Goal: Transaction & Acquisition: Purchase product/service

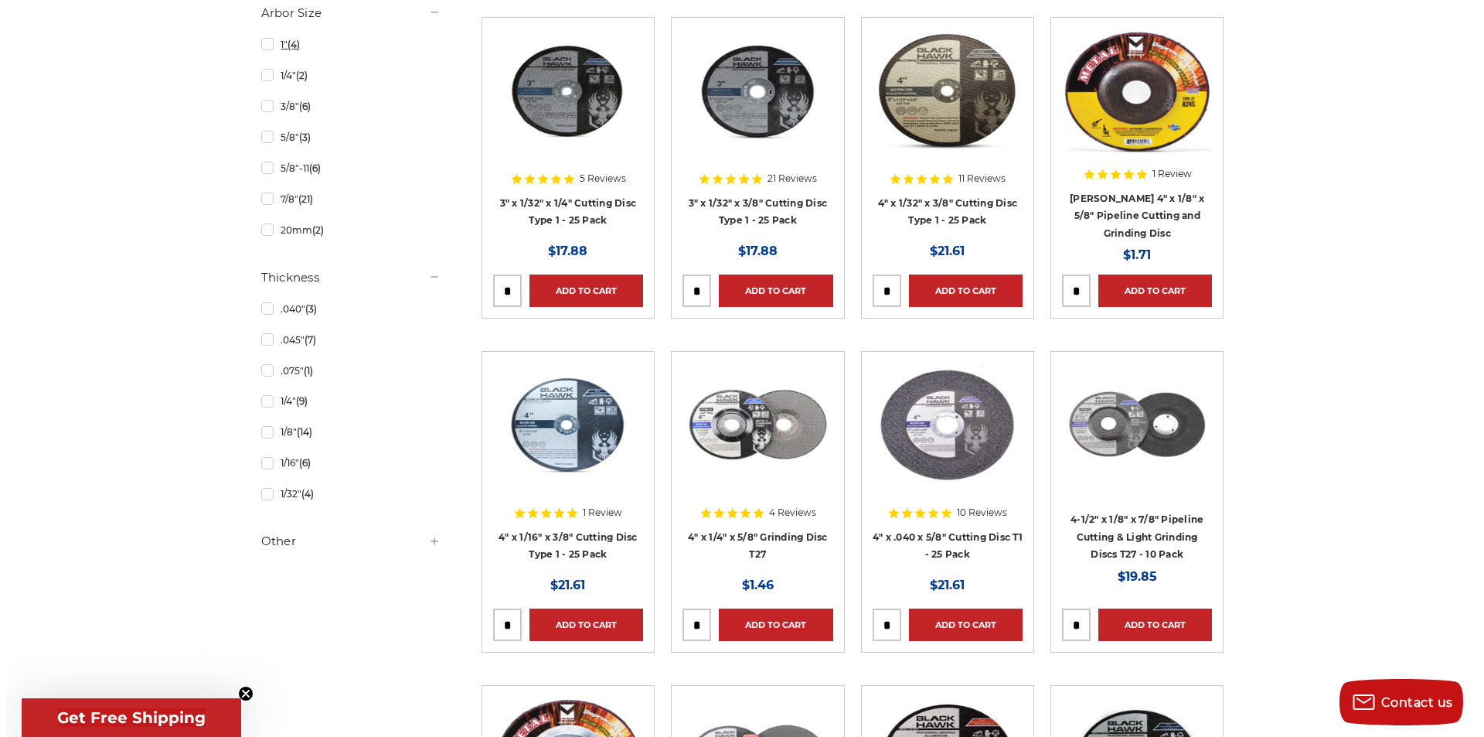
scroll to position [875, 0]
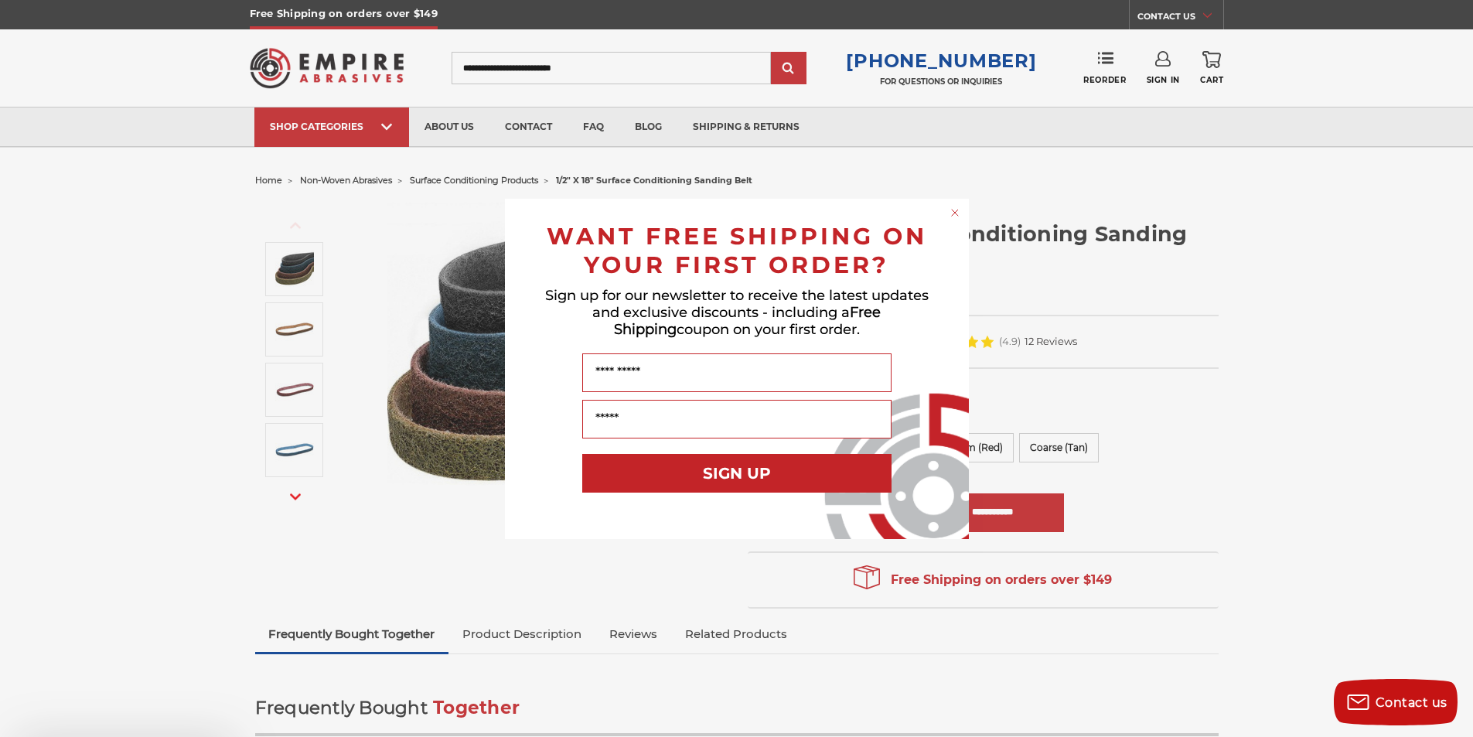
scroll to position [52, 0]
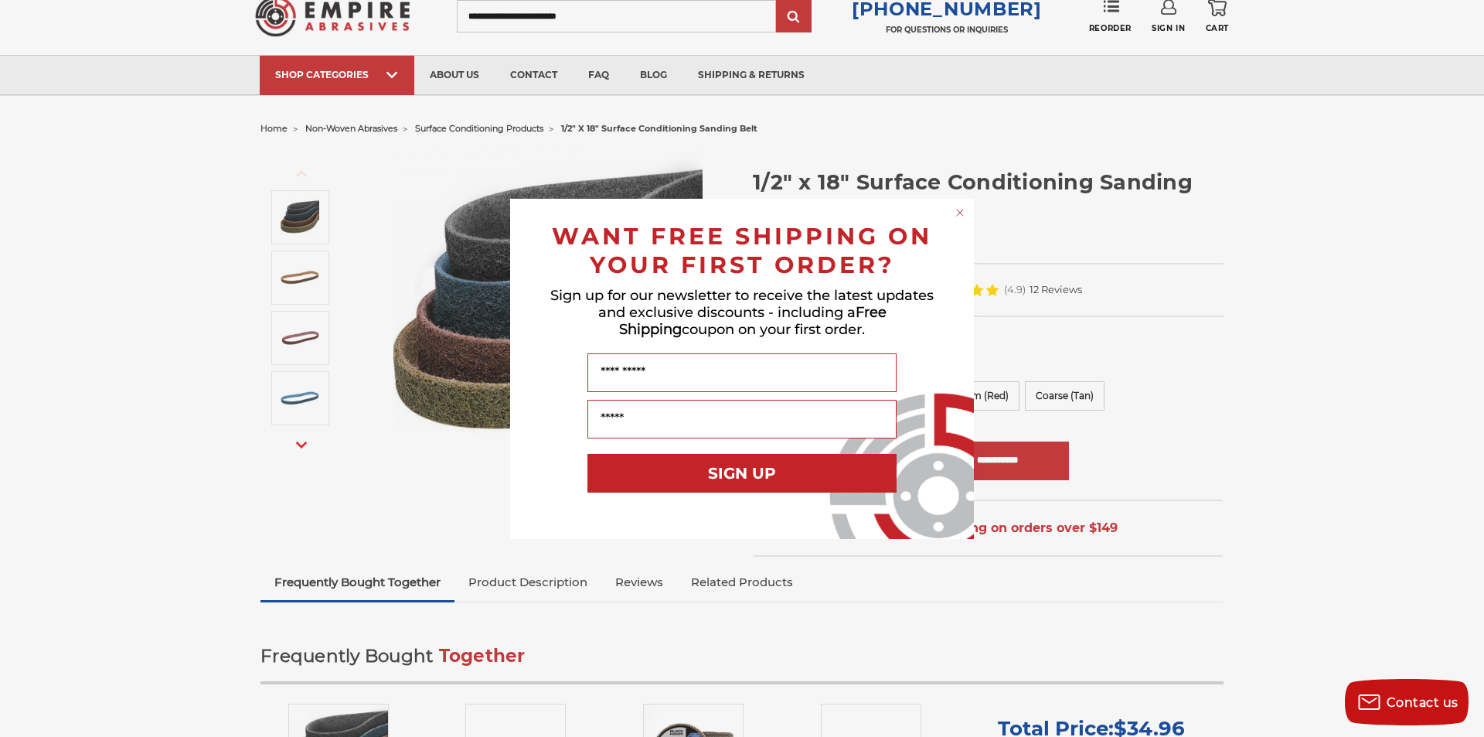
click at [961, 207] on circle "Close dialog" at bounding box center [960, 212] width 15 height 15
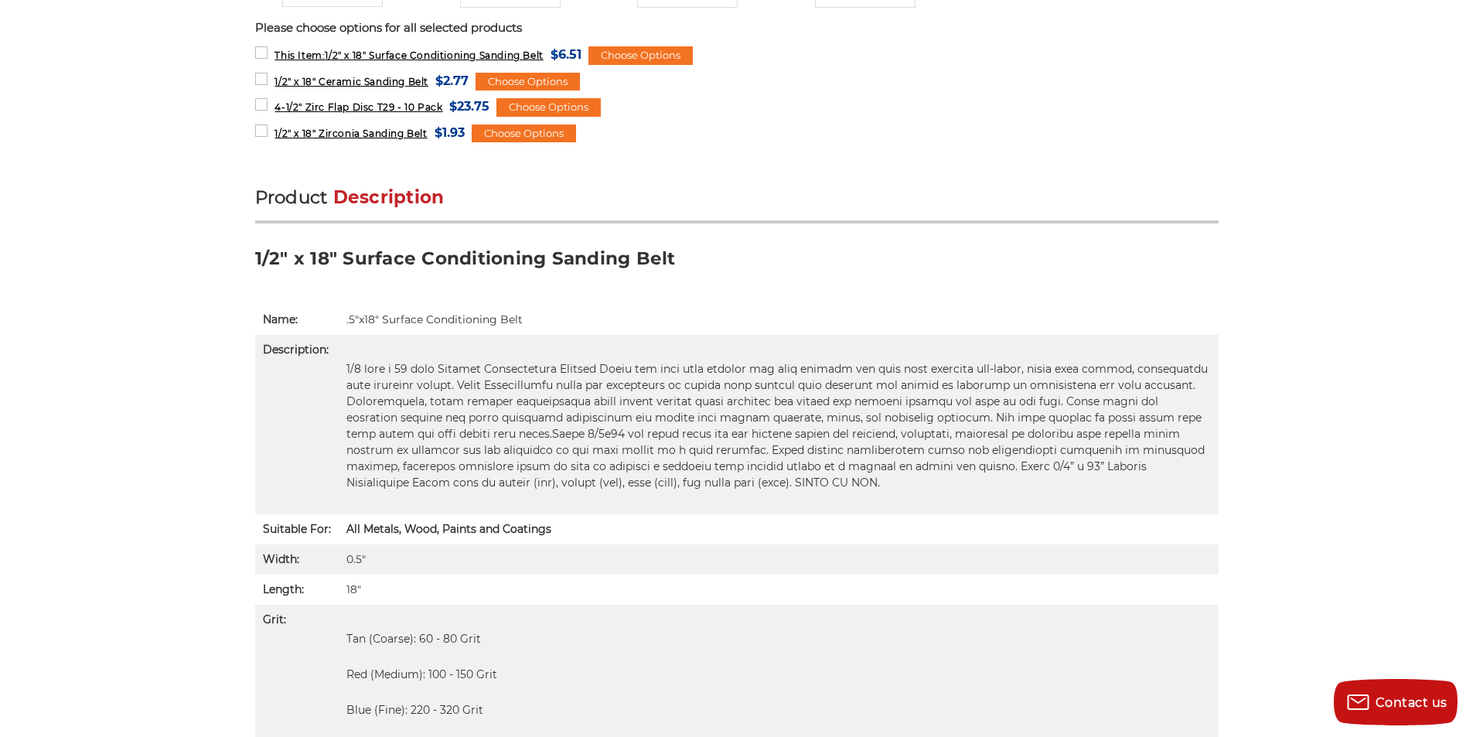
scroll to position [825, 0]
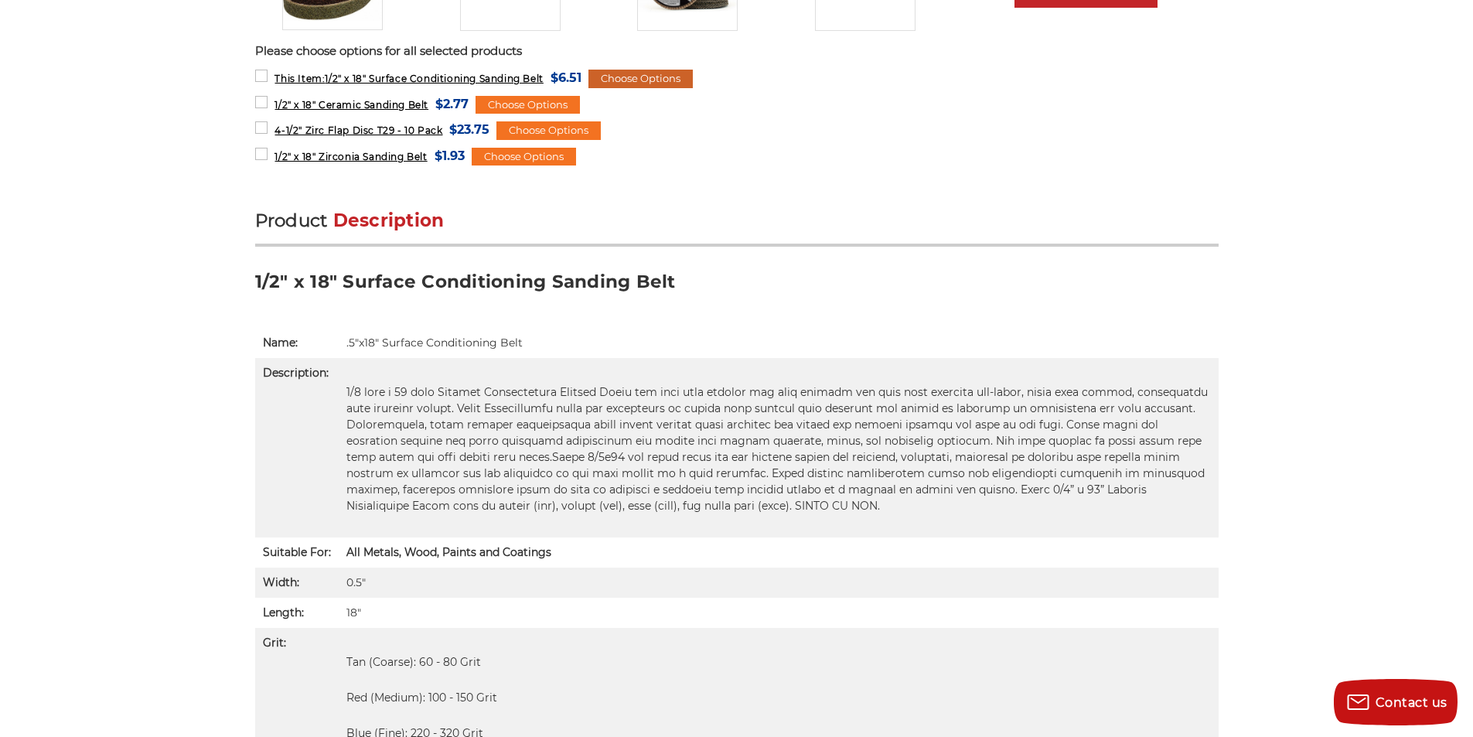
click at [612, 73] on div "Choose Options" at bounding box center [640, 79] width 104 height 19
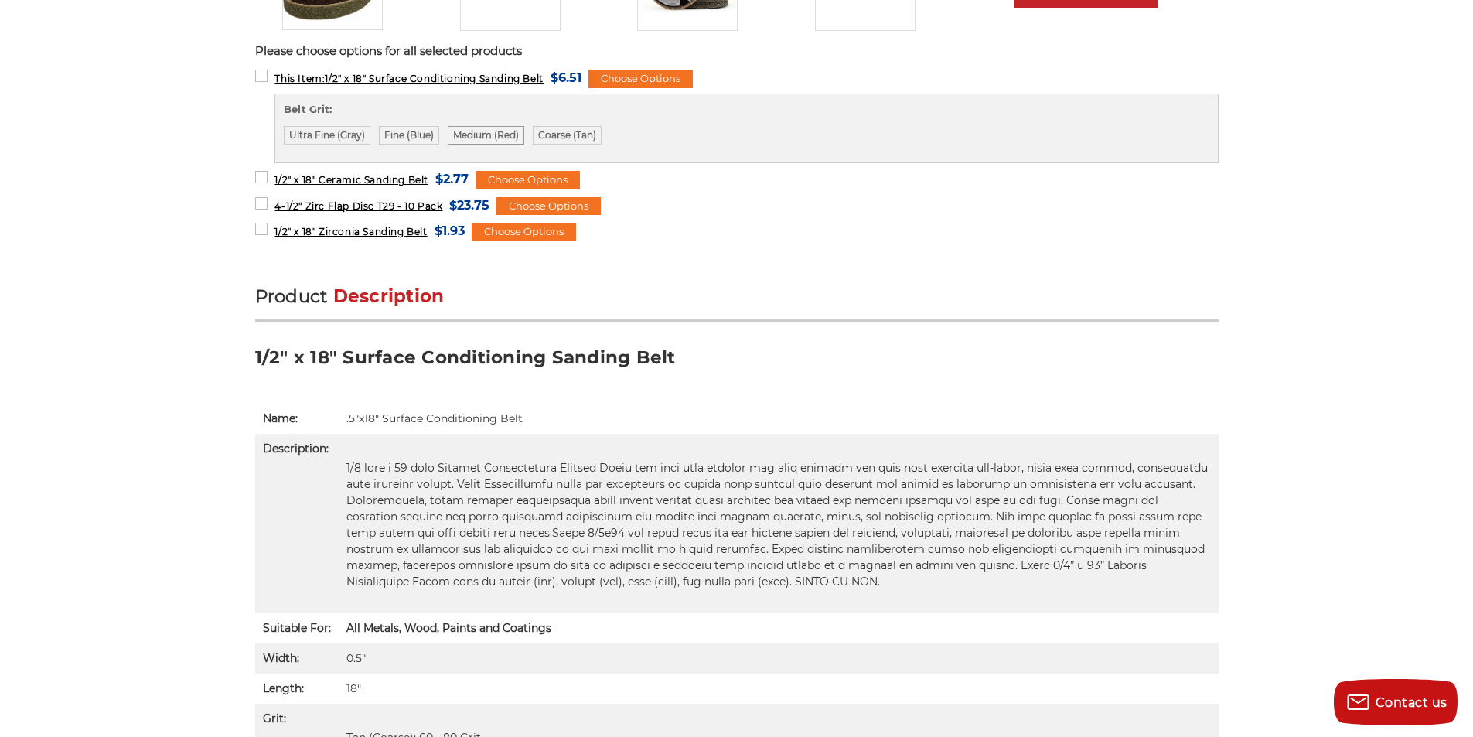
click at [496, 131] on label "Medium (Red)" at bounding box center [486, 135] width 77 height 19
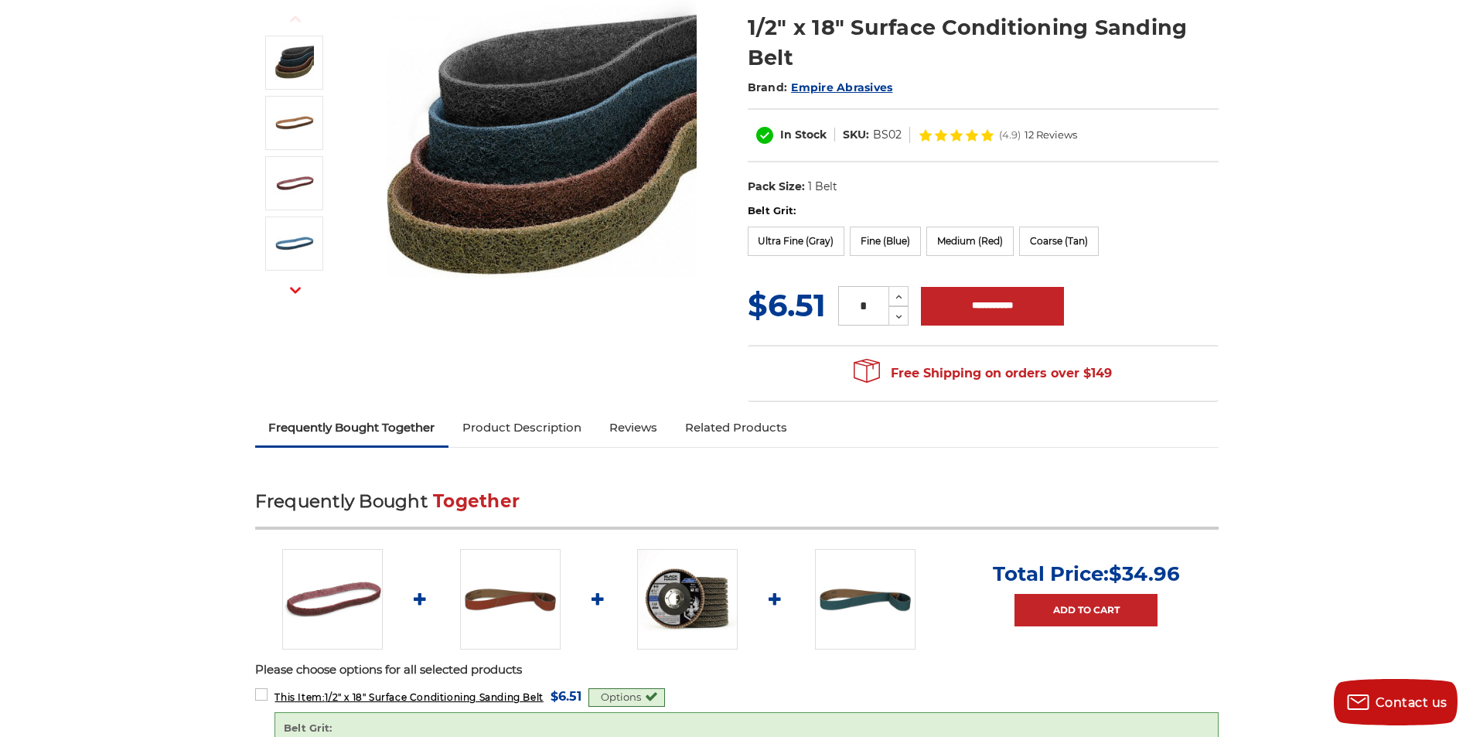
scroll to position [103, 0]
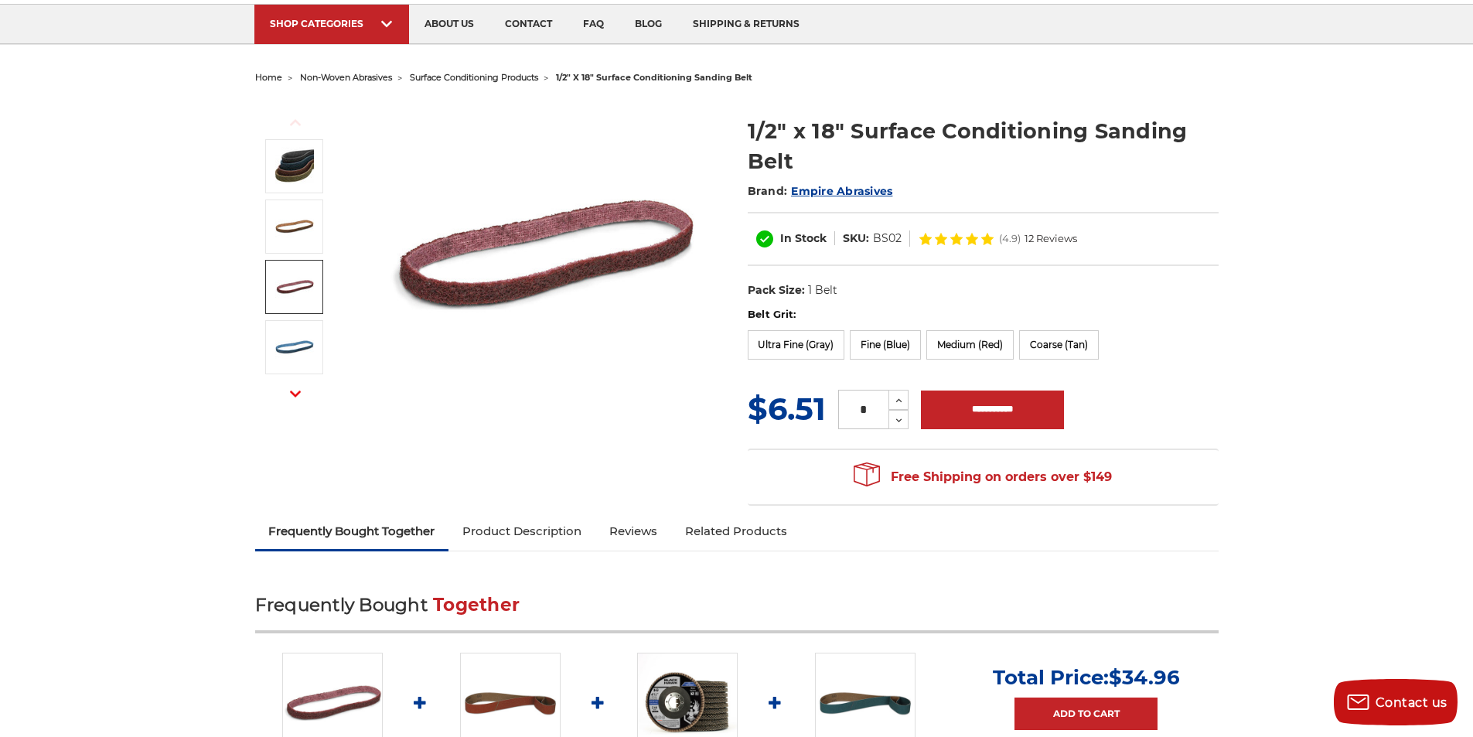
click at [298, 274] on img at bounding box center [294, 287] width 39 height 39
